Goal: Task Accomplishment & Management: Complete application form

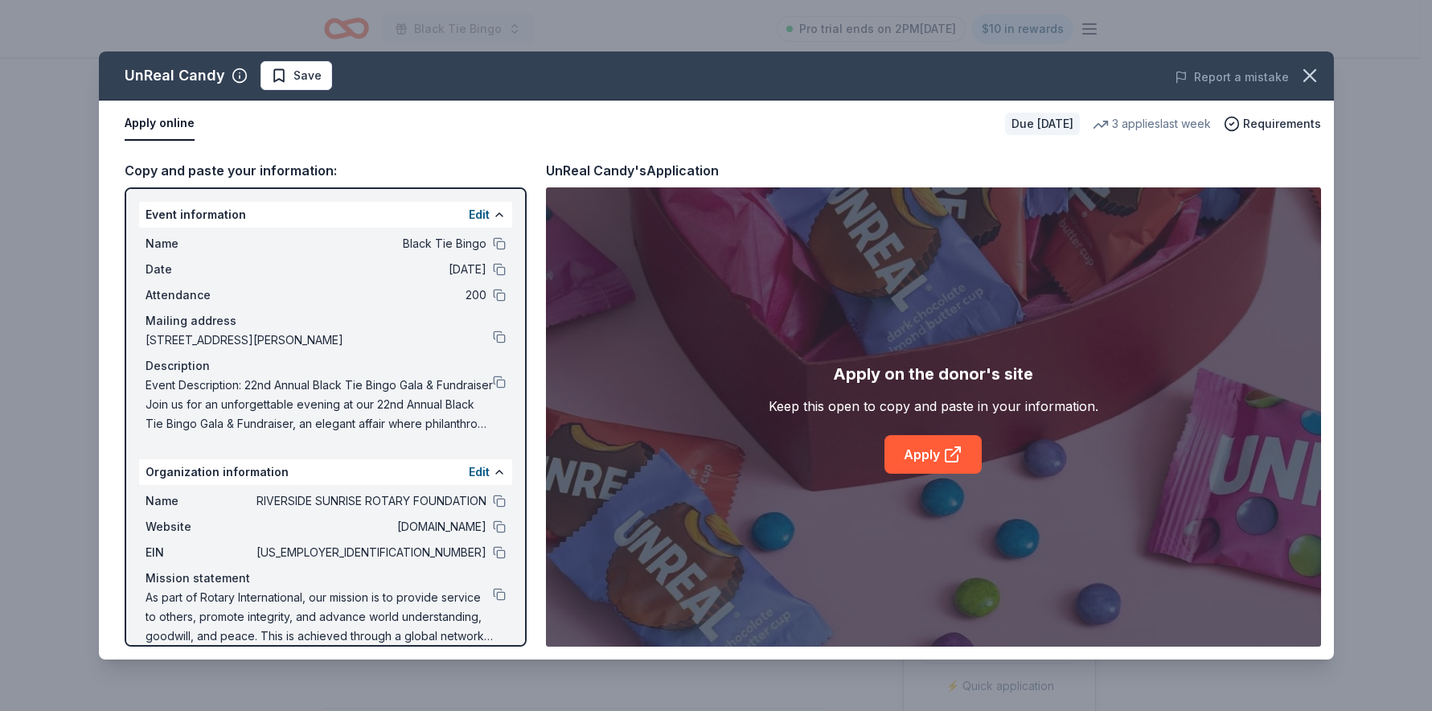
scroll to position [207, 0]
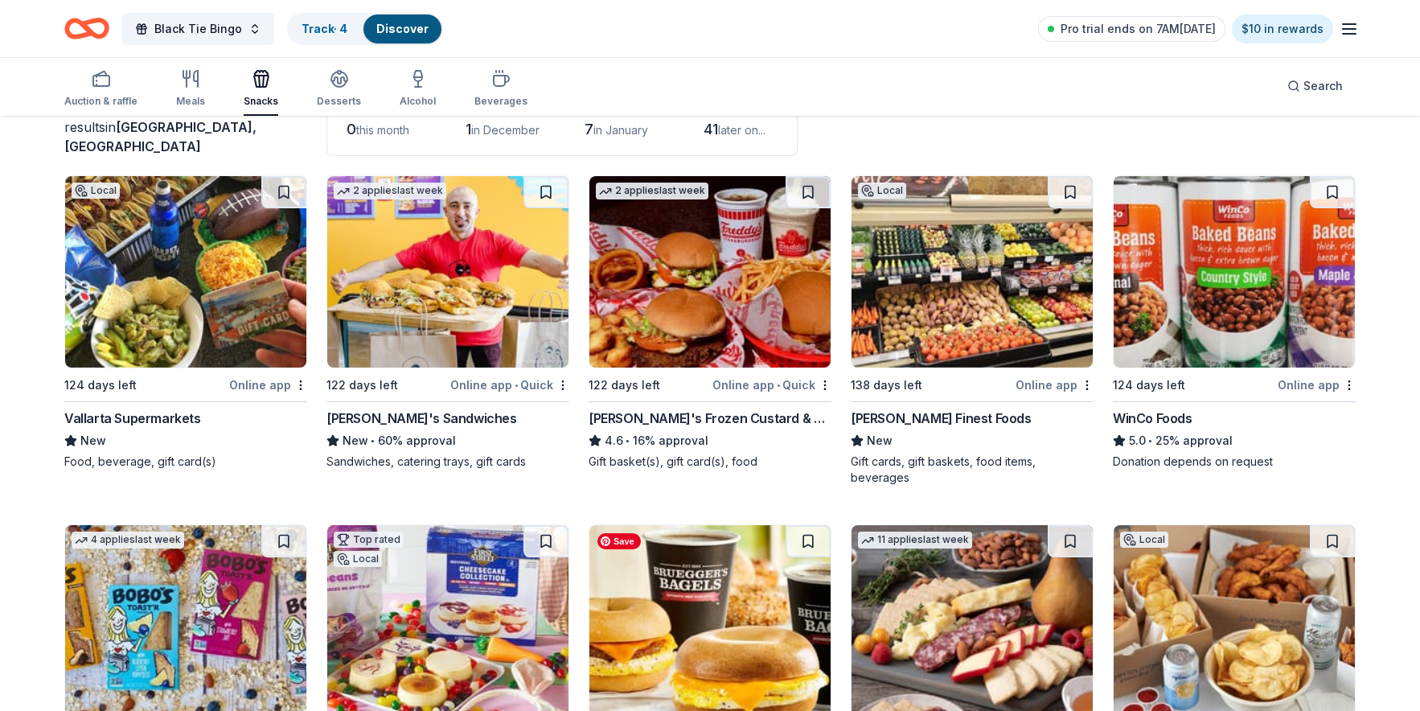
scroll to position [41, 0]
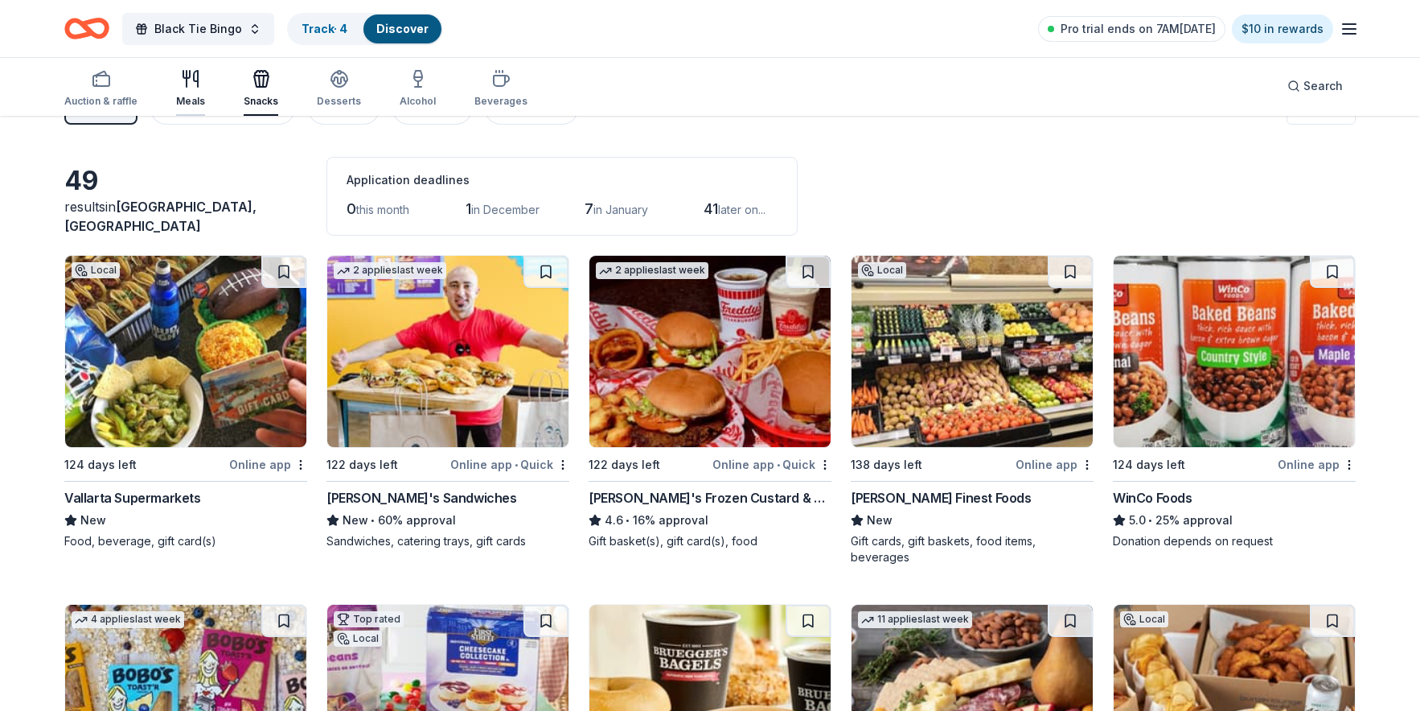
click at [191, 82] on icon "button" at bounding box center [190, 78] width 19 height 19
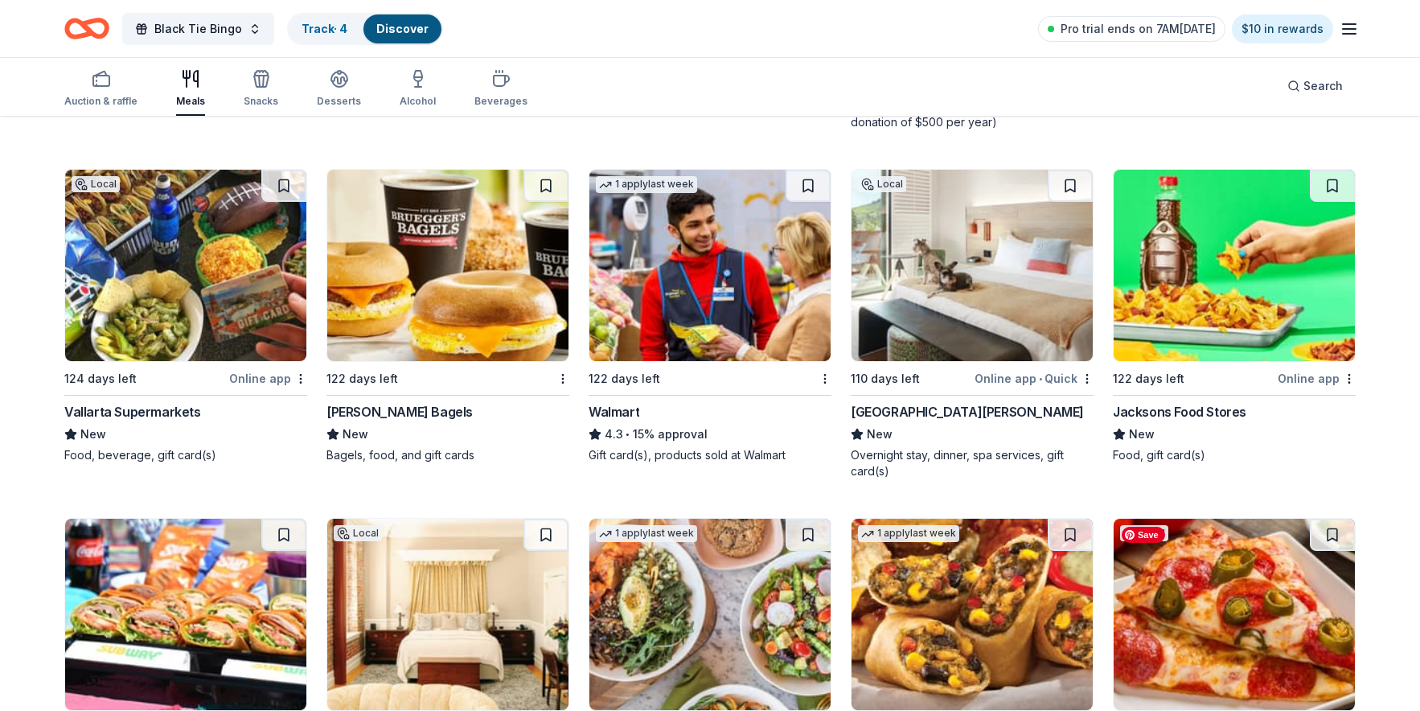
scroll to position [1681, 0]
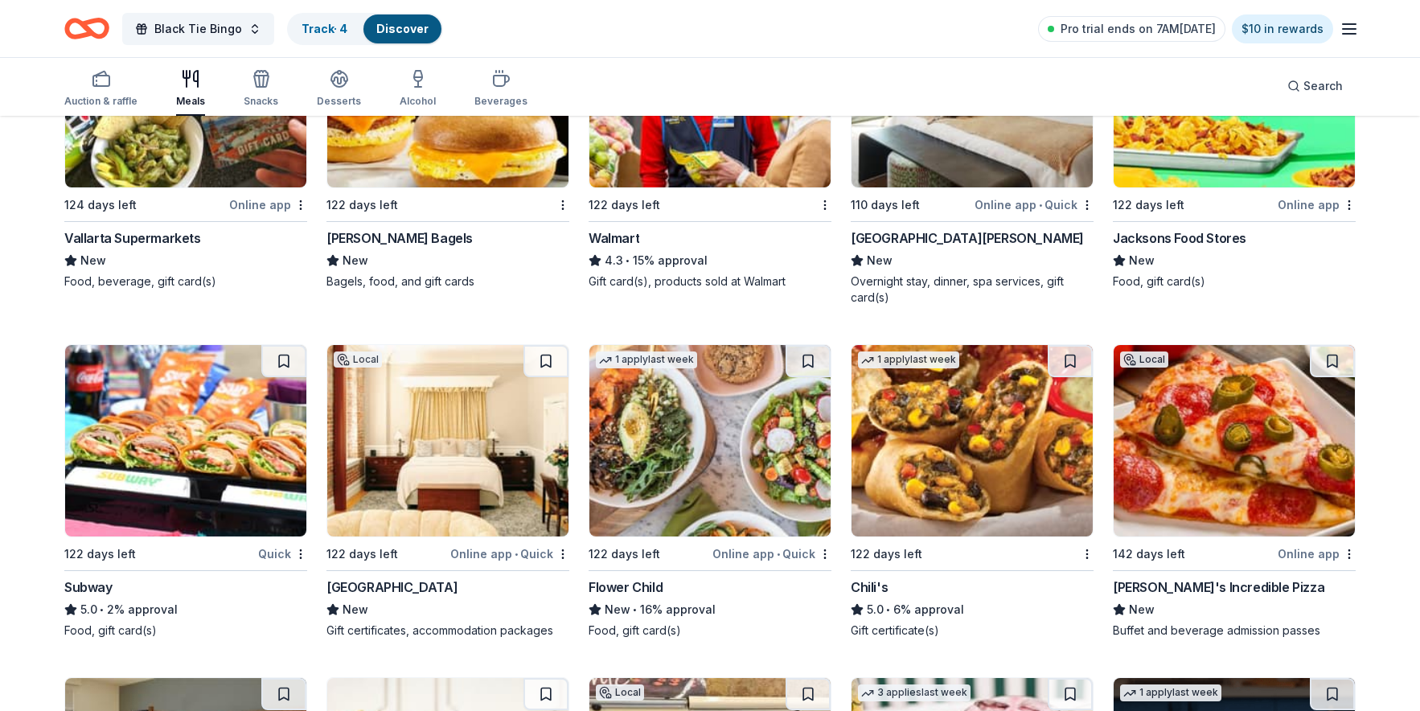
click at [386, 589] on div "[GEOGRAPHIC_DATA]" at bounding box center [392, 586] width 131 height 19
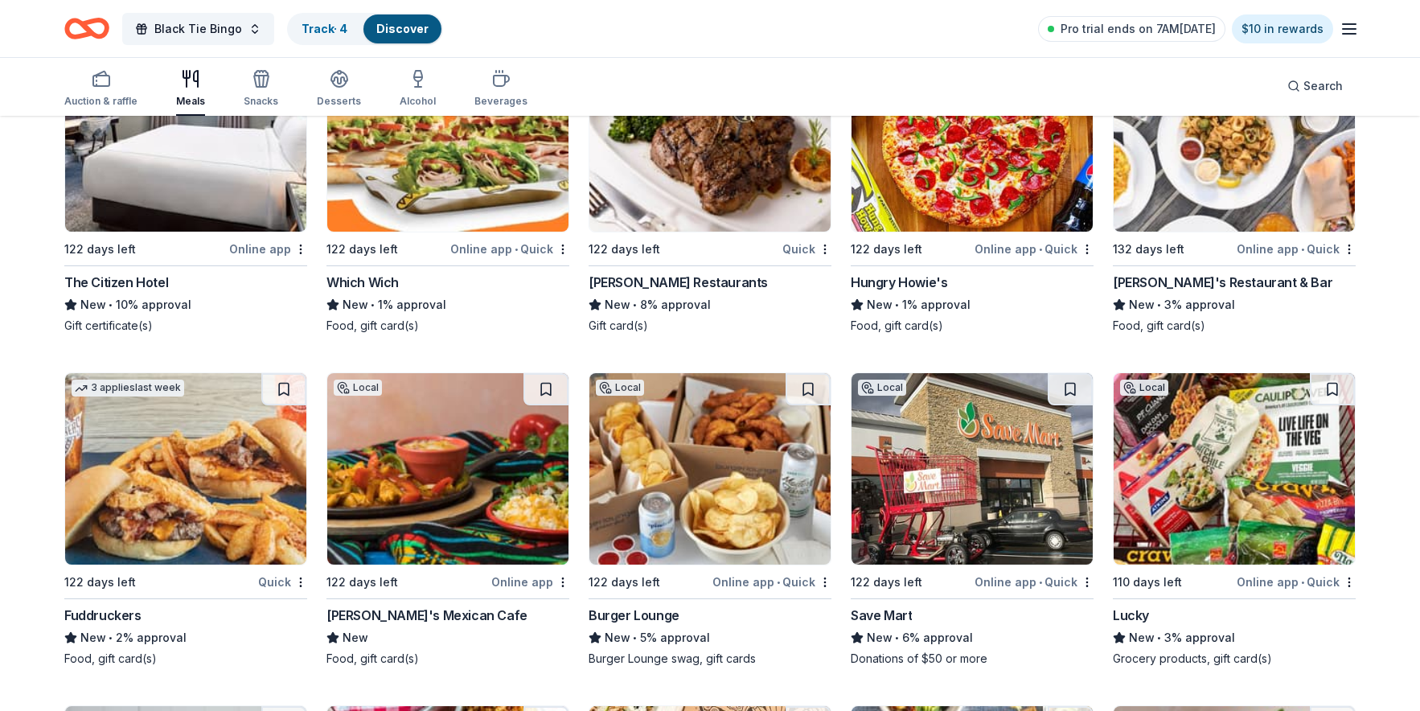
scroll to position [4780, 0]
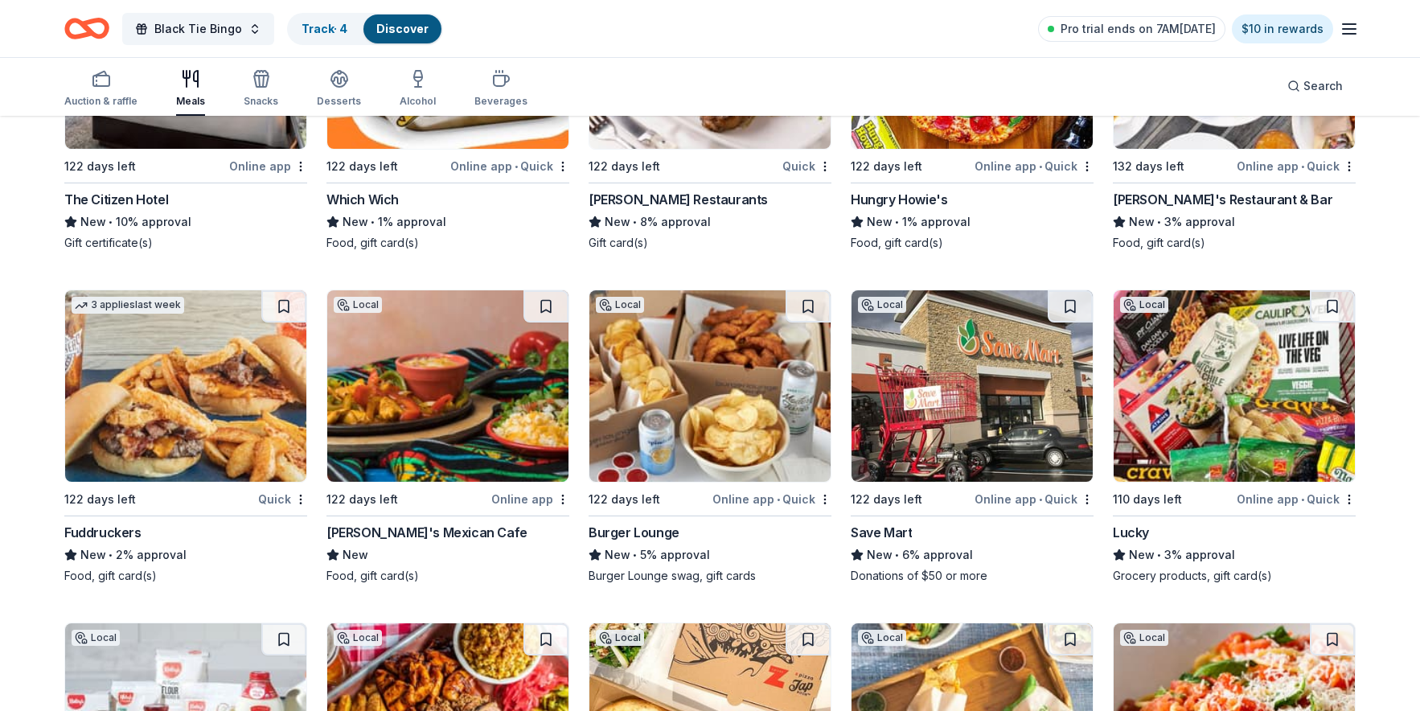
click at [364, 205] on div "Which Wich" at bounding box center [363, 199] width 72 height 19
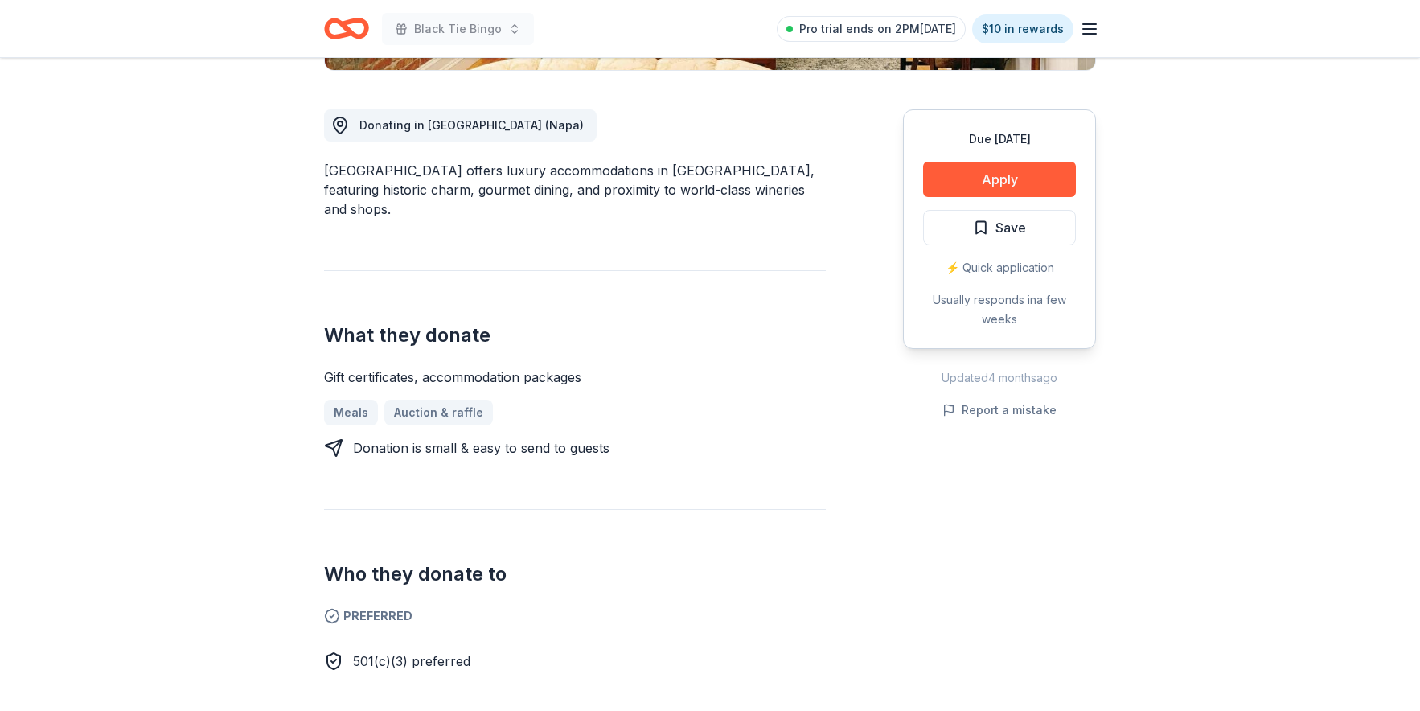
scroll to position [442, 0]
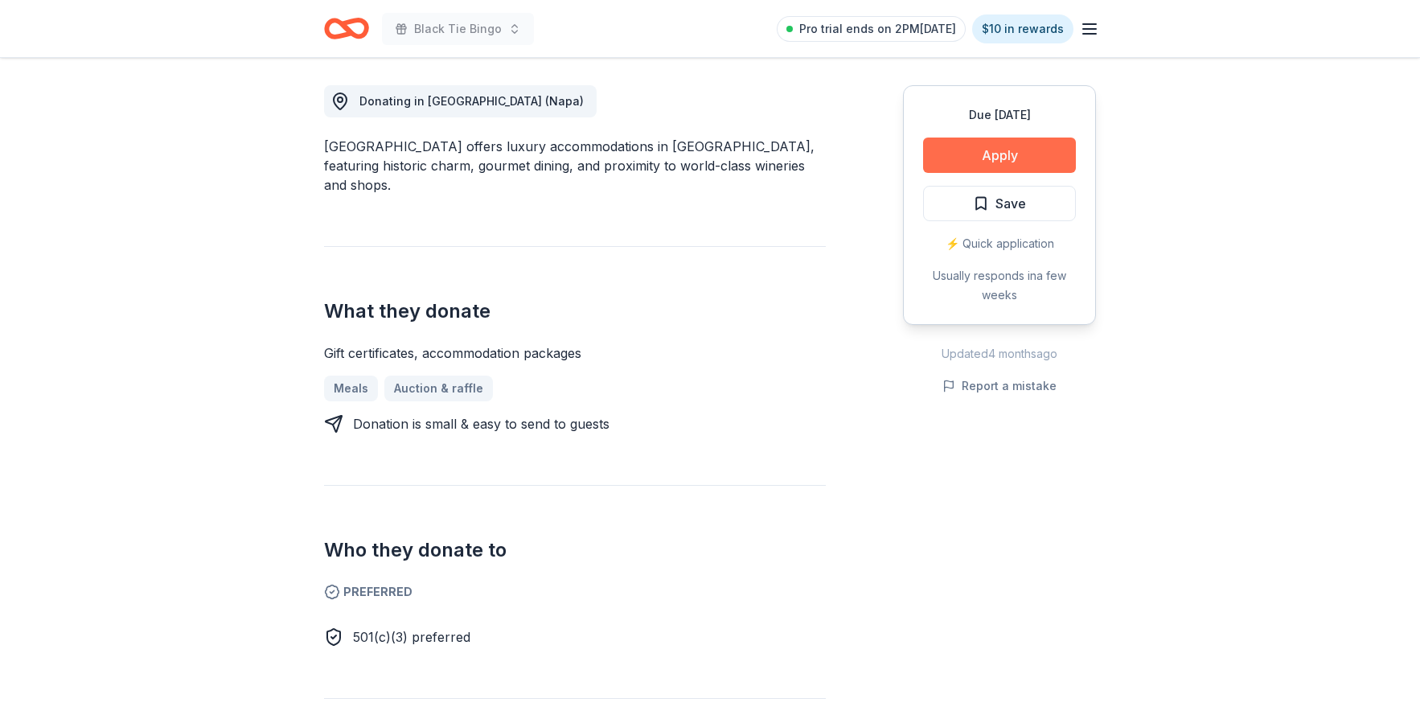
click at [1025, 163] on button "Apply" at bounding box center [999, 155] width 153 height 35
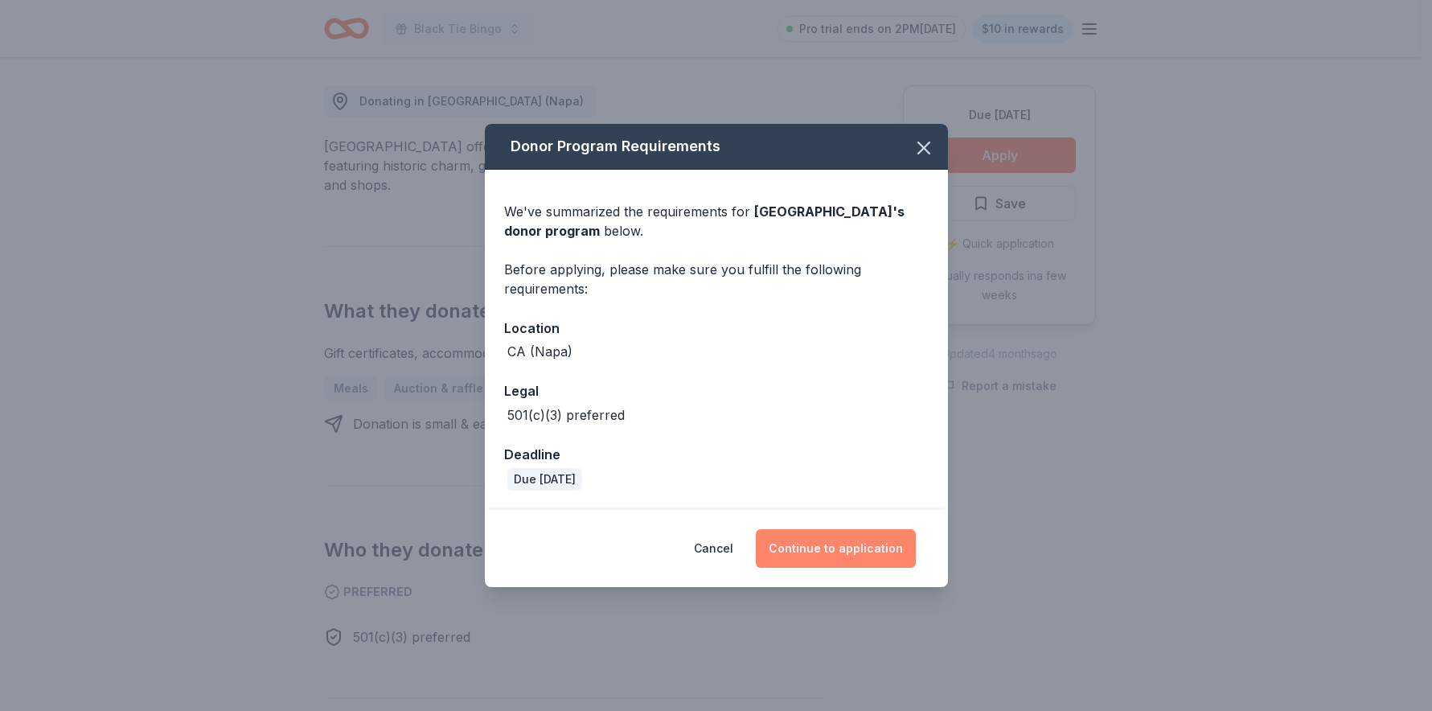
click at [852, 556] on button "Continue to application" at bounding box center [836, 548] width 160 height 39
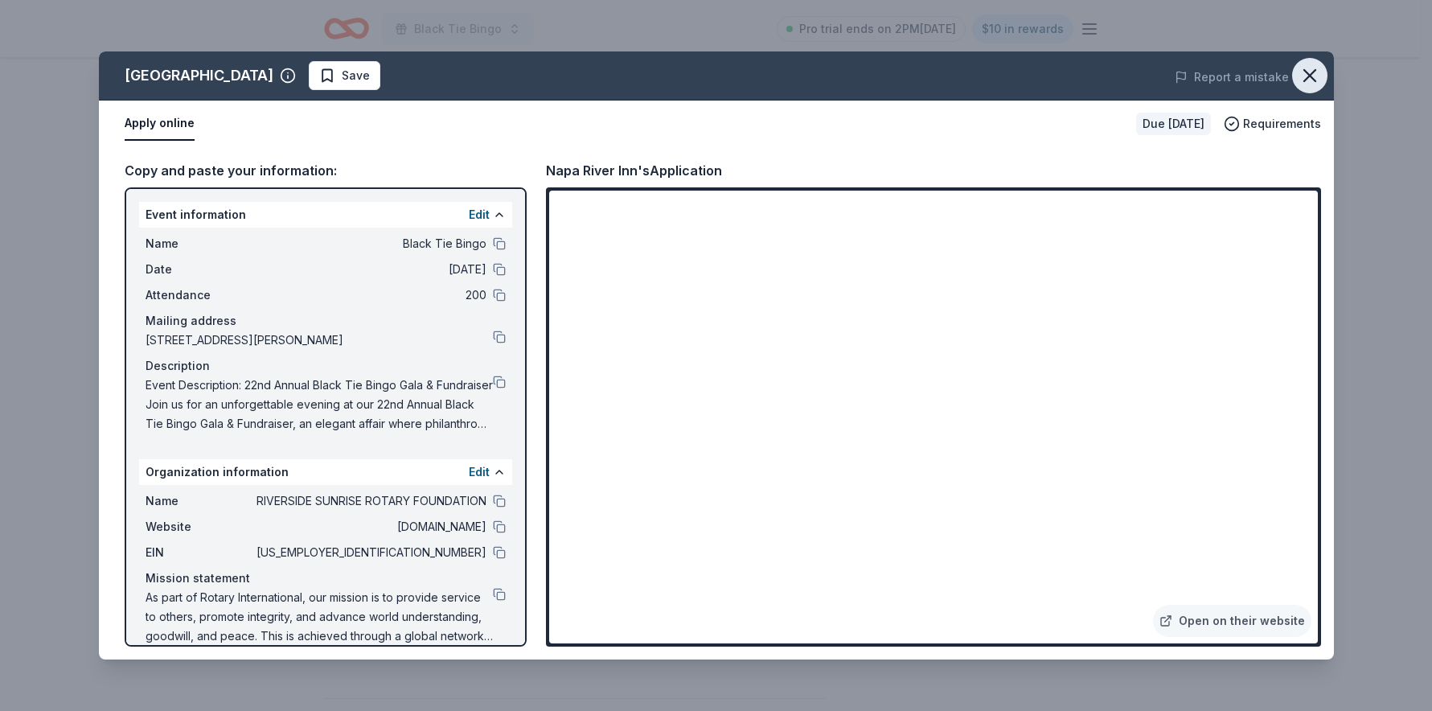
click at [1305, 72] on icon "button" at bounding box center [1309, 75] width 11 height 11
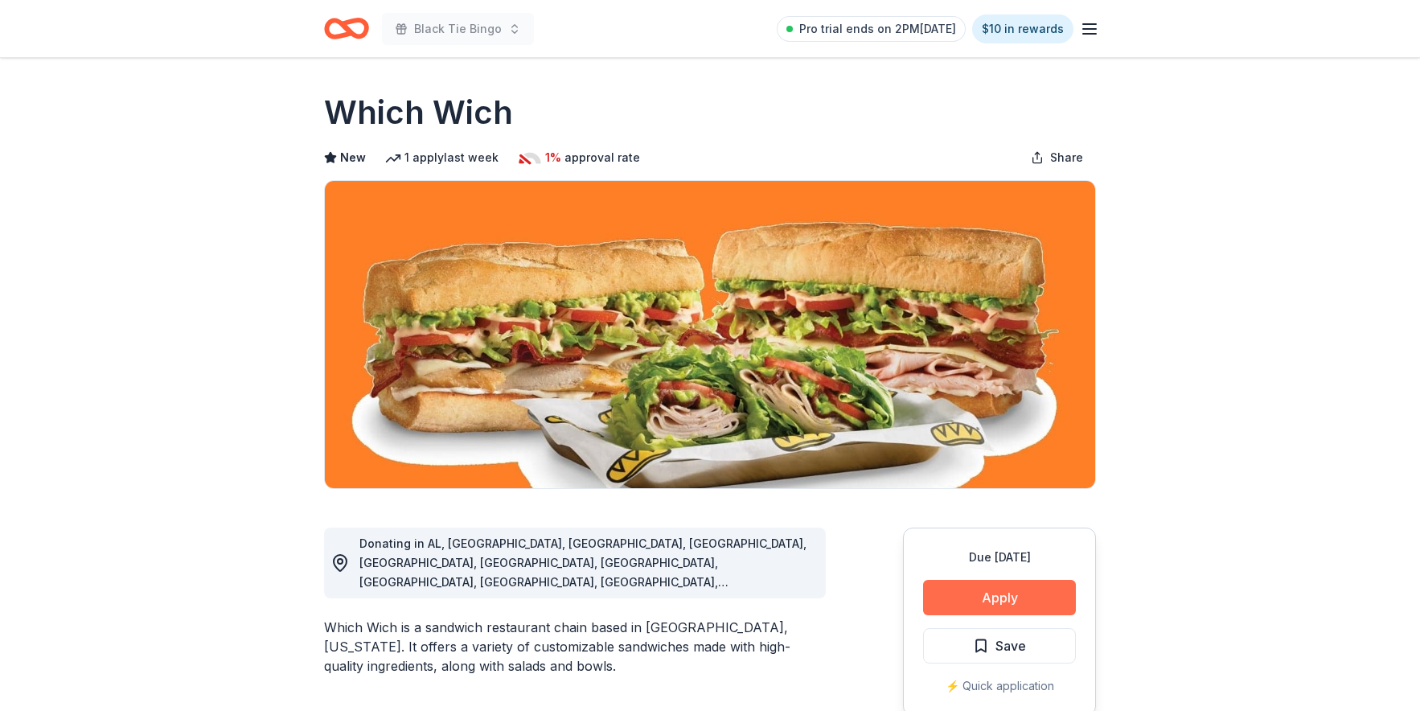
click at [1031, 585] on button "Apply" at bounding box center [999, 597] width 153 height 35
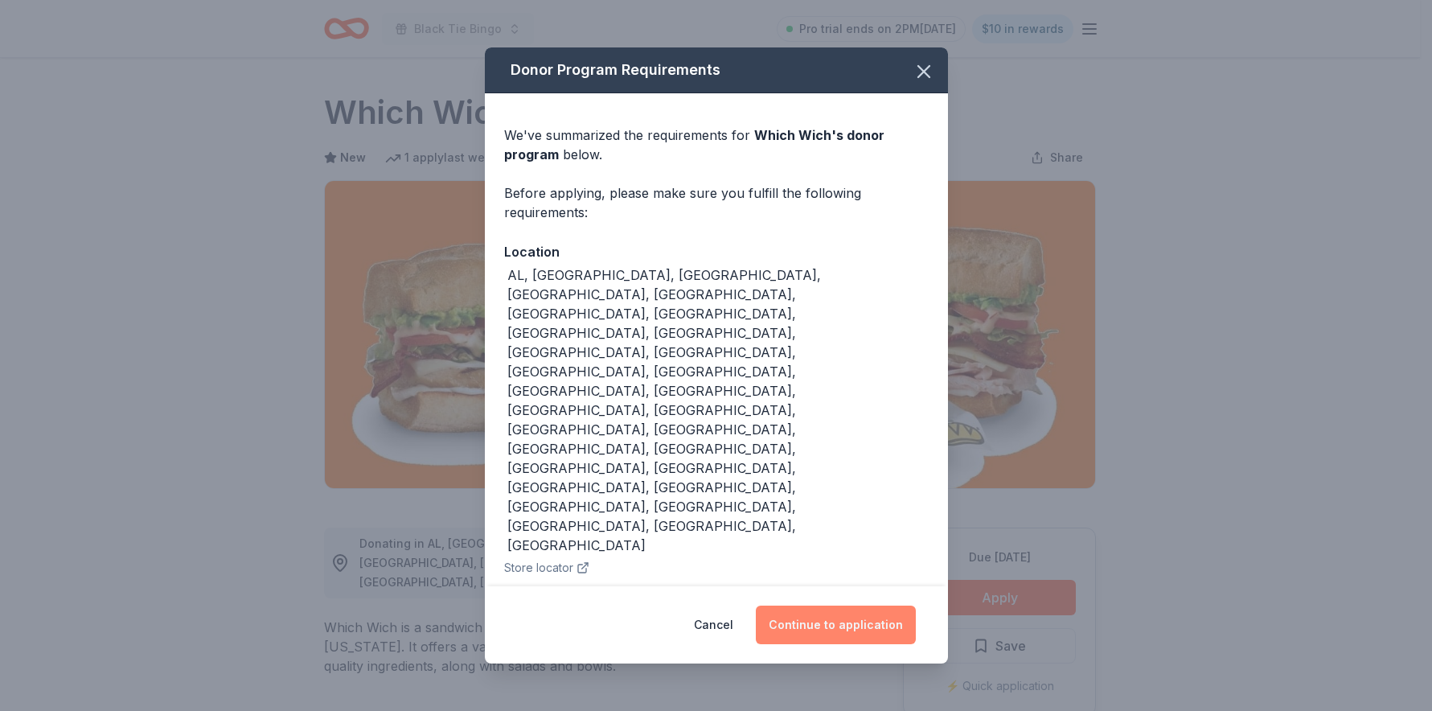
click at [811, 606] on button "Continue to application" at bounding box center [836, 625] width 160 height 39
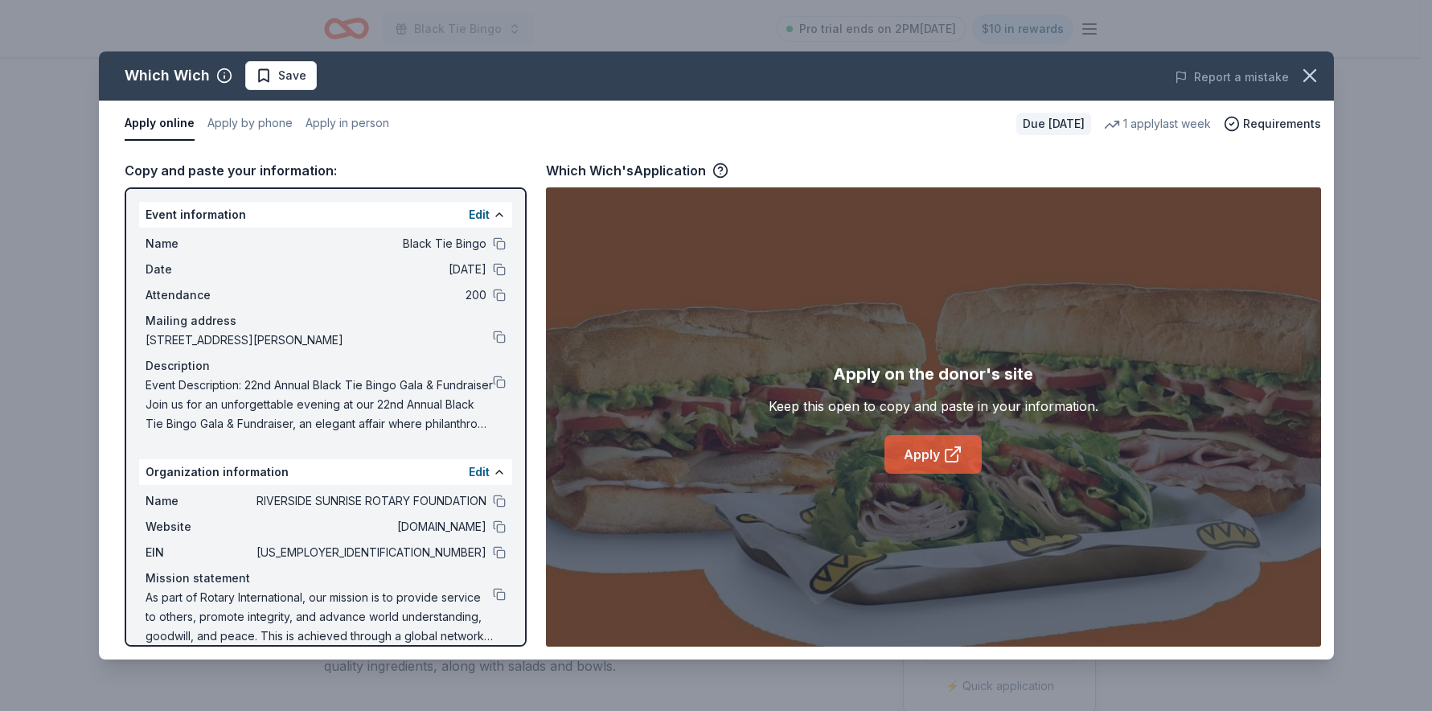
click at [893, 456] on link "Apply" at bounding box center [933, 454] width 97 height 39
